Goal: Information Seeking & Learning: Learn about a topic

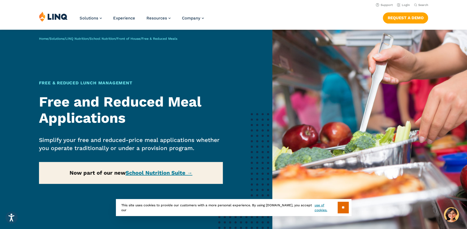
click at [177, 173] on div "Home / Solutions / LINQ Nutrition / School Nutrition / Front of House / Free & …" at bounding box center [136, 142] width 272 height 224
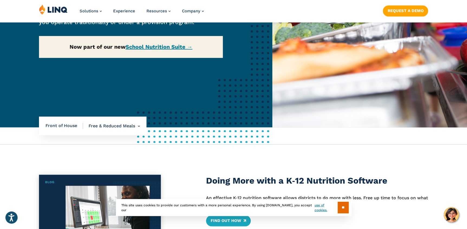
scroll to position [246, 0]
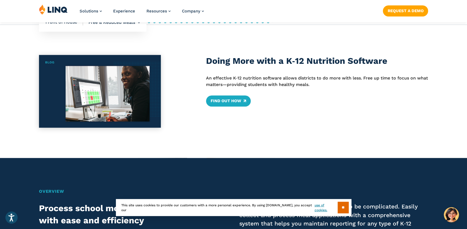
drag, startPoint x: 132, startPoint y: 111, endPoint x: 133, endPoint y: 108, distance: 3.1
click at [132, 111] on img at bounding box center [100, 91] width 122 height 73
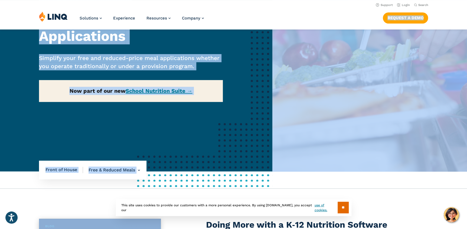
scroll to position [0, 0]
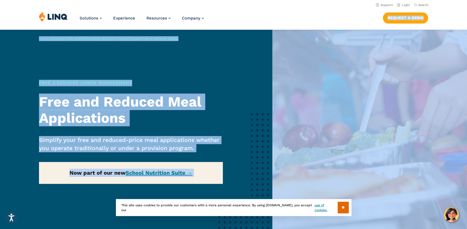
drag, startPoint x: 191, startPoint y: 67, endPoint x: 349, endPoint y: 17, distance: 164.6
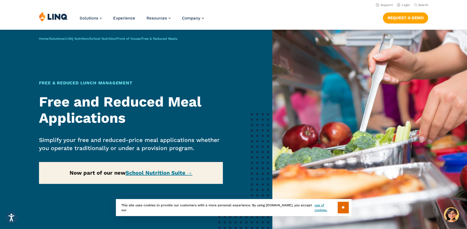
click at [349, 17] on div "Solutions Nutrition Overview NEW School Nutrition Suite School Nutrition State …" at bounding box center [233, 20] width 467 height 18
click at [62, 14] on img at bounding box center [53, 16] width 29 height 10
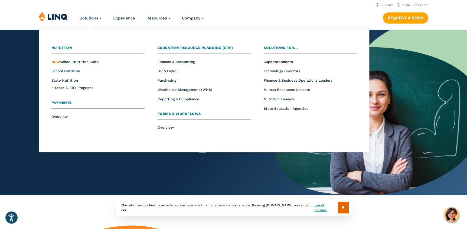
click at [63, 71] on span "School Nutrition" at bounding box center [65, 71] width 29 height 4
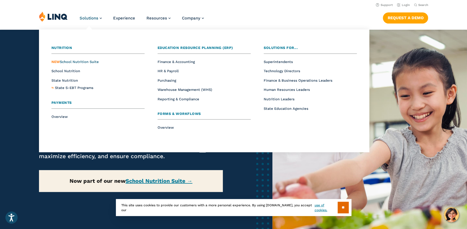
click at [68, 63] on span "NEW School Nutrition Suite" at bounding box center [74, 62] width 47 height 4
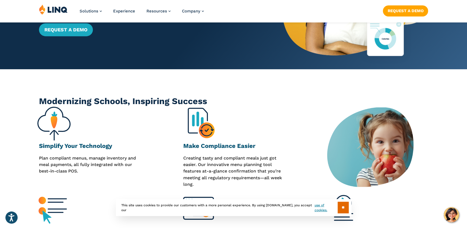
scroll to position [246, 0]
